Goal: Communication & Community: Answer question/provide support

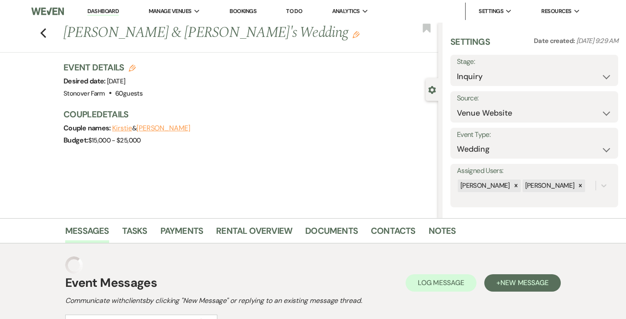
select select "5"
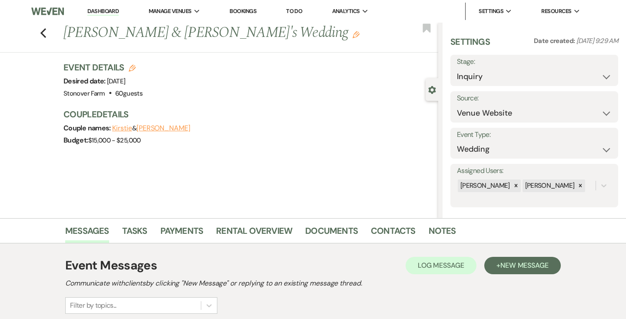
click at [106, 13] on link "Dashboard" at bounding box center [102, 11] width 31 height 8
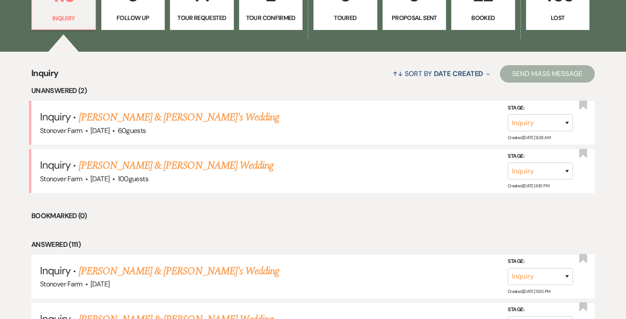
scroll to position [286, 0]
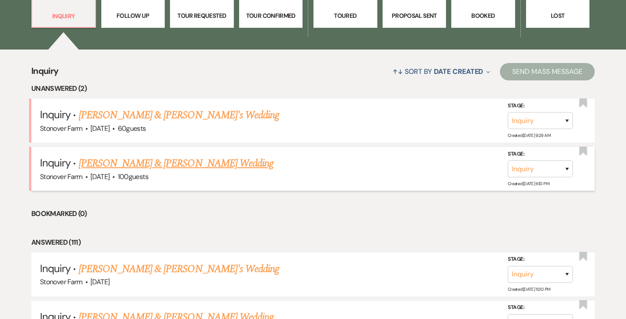
click at [125, 167] on link "[PERSON_NAME] & [PERSON_NAME] Wedding" at bounding box center [176, 164] width 195 height 16
select select "5"
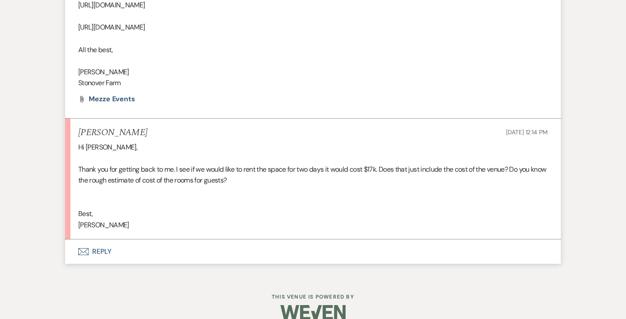
scroll to position [651, 0]
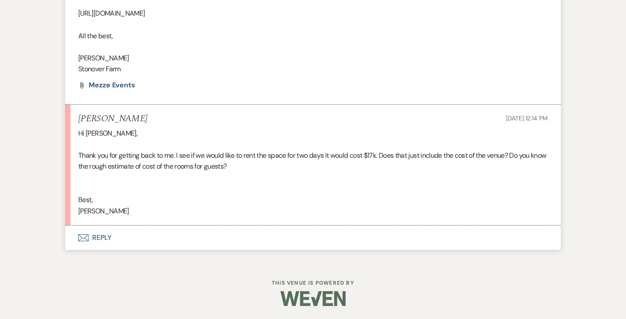
click at [97, 236] on button "Envelope Reply" at bounding box center [313, 238] width 496 height 24
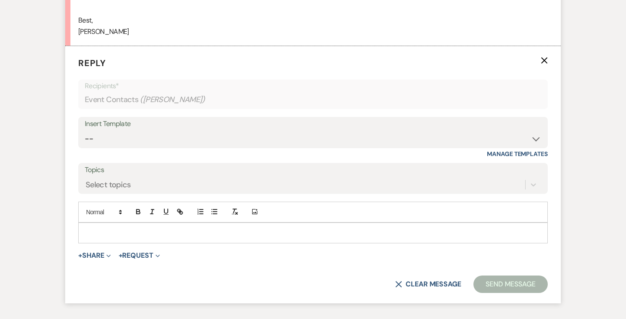
scroll to position [846, 0]
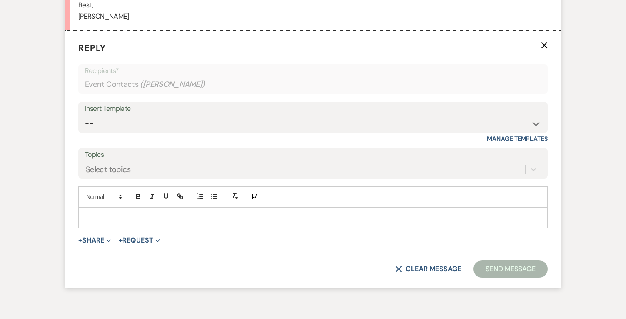
click at [117, 215] on p at bounding box center [313, 218] width 456 height 10
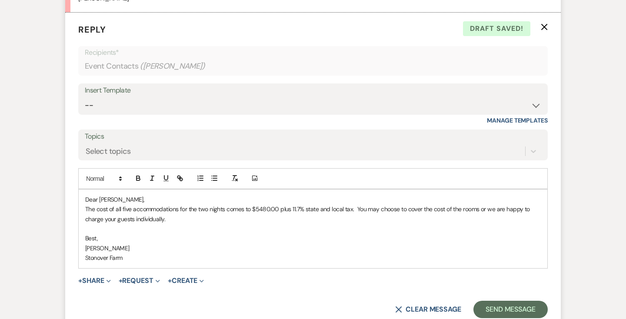
scroll to position [868, 0]
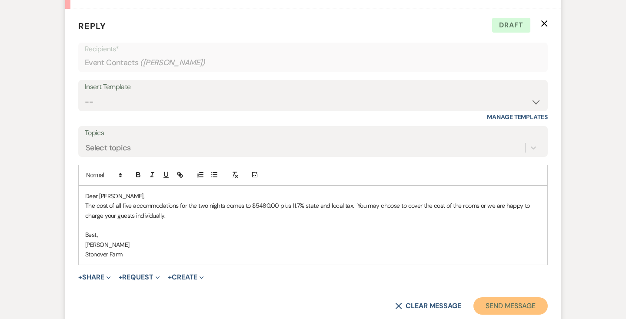
click at [502, 303] on button "Send Message" at bounding box center [511, 305] width 74 height 17
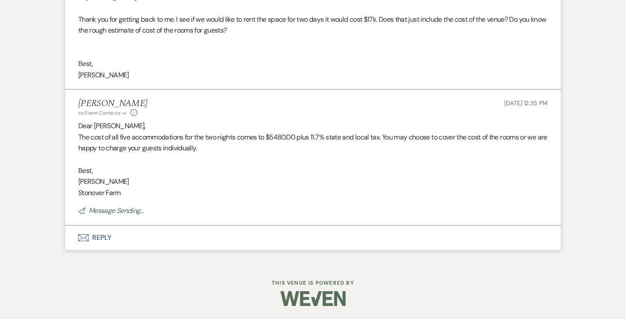
scroll to position [769, 0]
